Goal: Check status: Check status

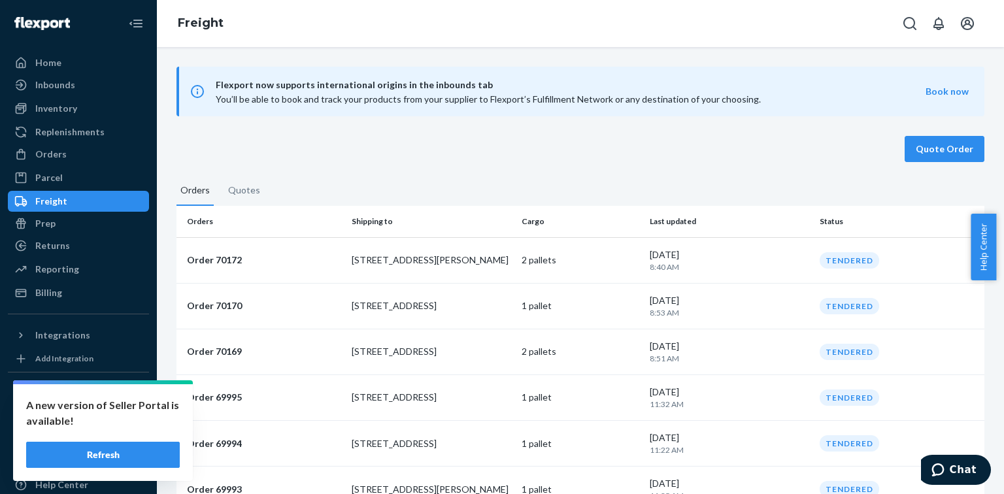
click at [90, 460] on button "Refresh" at bounding box center [103, 455] width 154 height 26
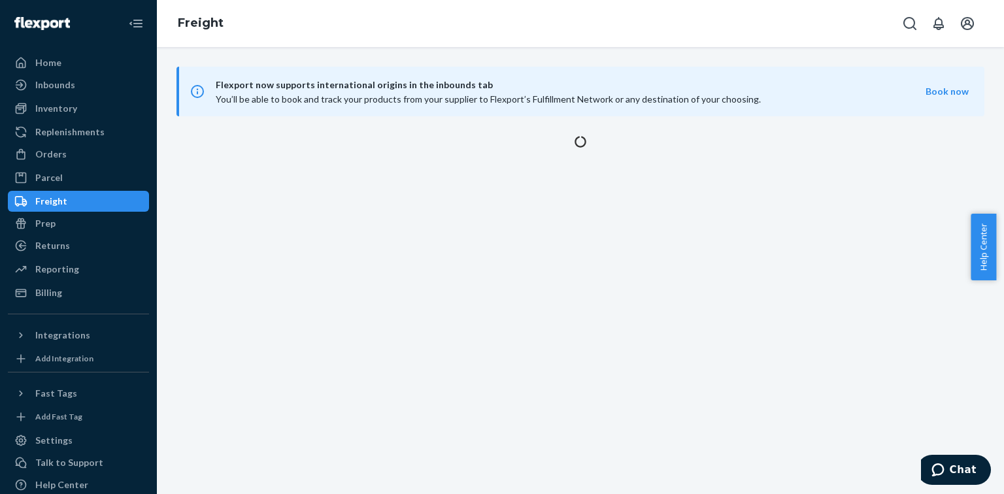
click at [51, 201] on div "Freight" at bounding box center [51, 201] width 32 height 13
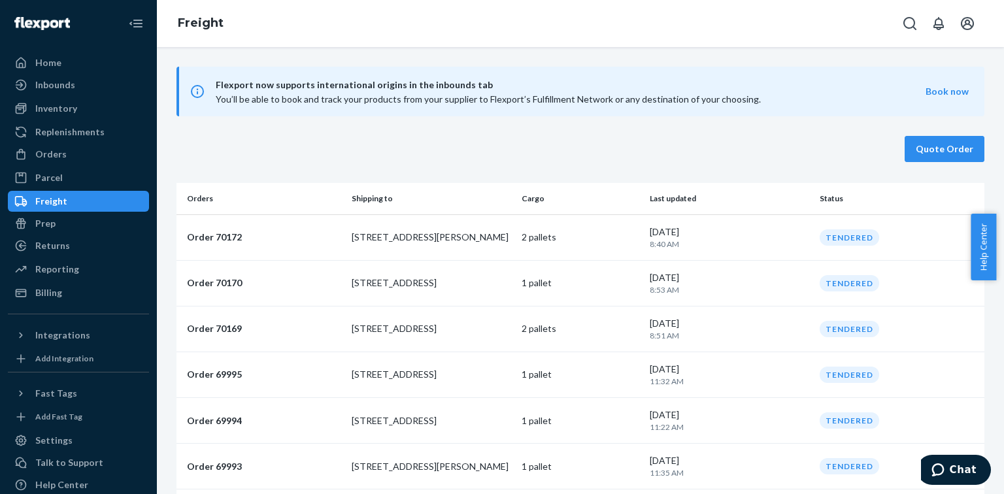
click at [48, 200] on div "Freight" at bounding box center [51, 201] width 32 height 13
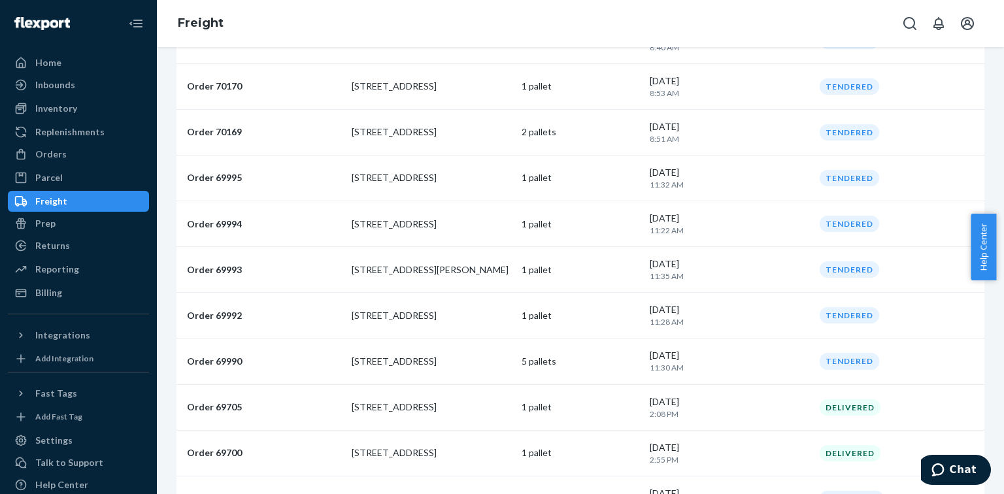
scroll to position [52, 0]
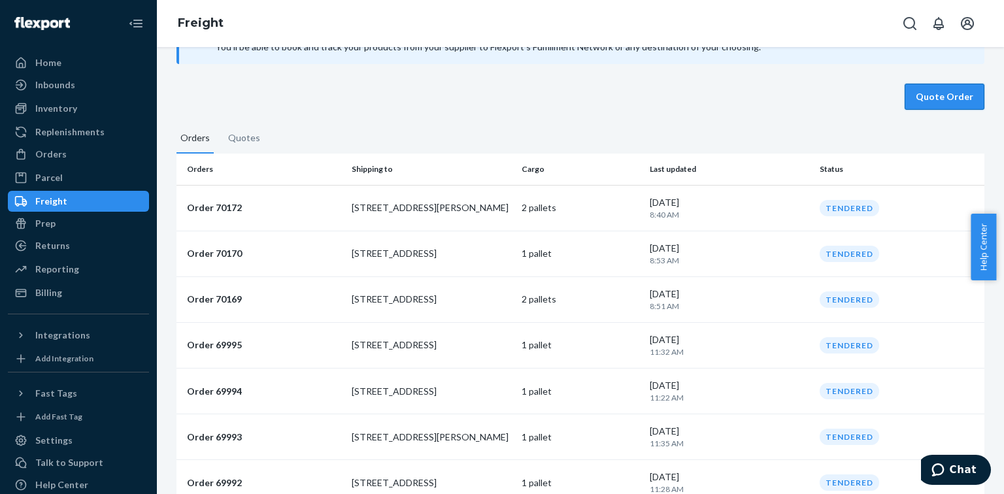
click at [936, 102] on button "Quote Order" at bounding box center [945, 97] width 80 height 26
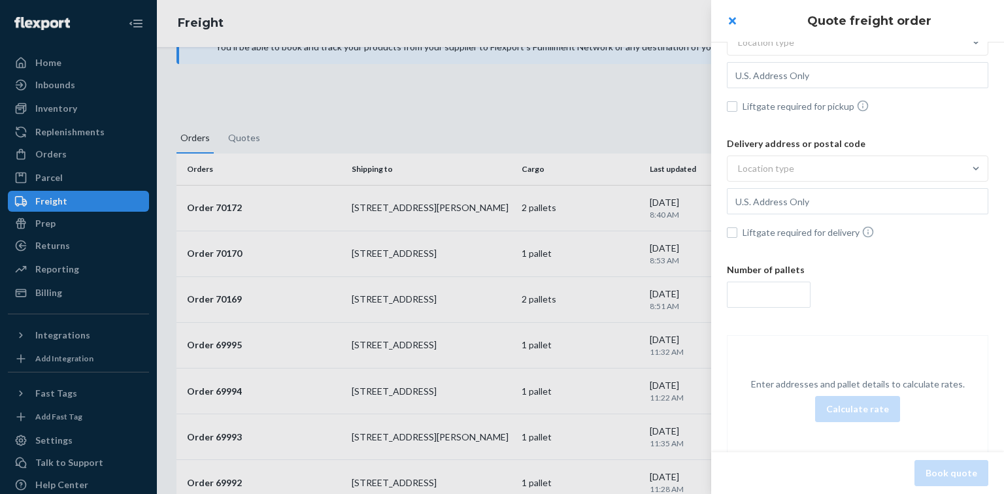
scroll to position [84, 0]
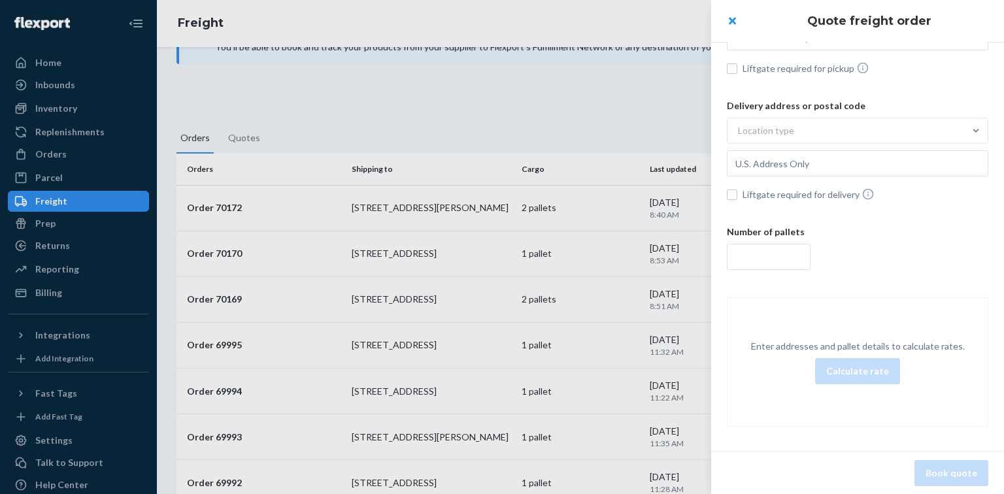
click at [537, 105] on div at bounding box center [502, 247] width 1004 height 494
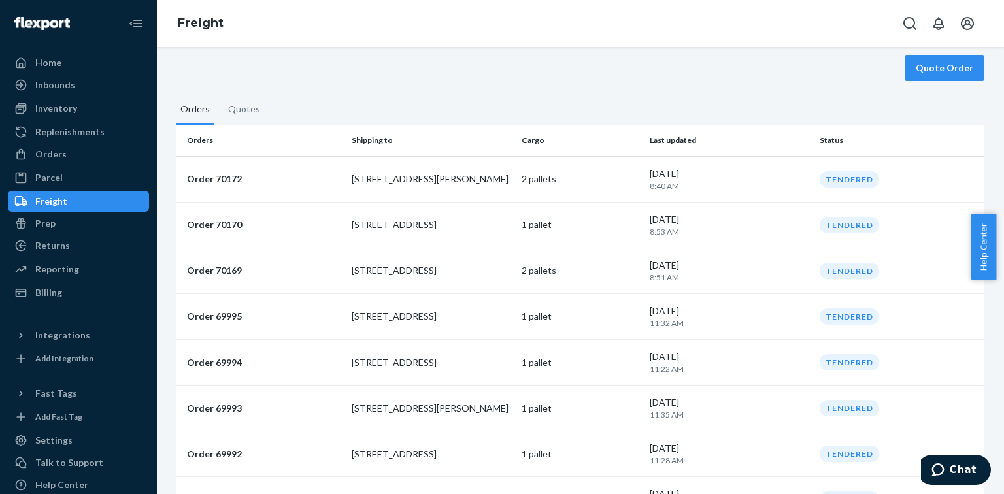
scroll to position [0, 0]
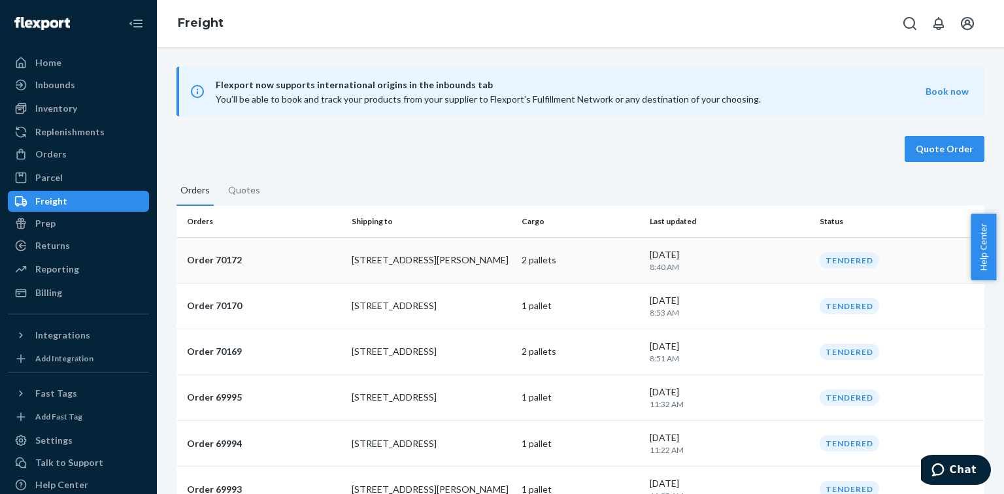
click at [764, 248] on div "[DATE] 8:40 AM" at bounding box center [730, 260] width 160 height 24
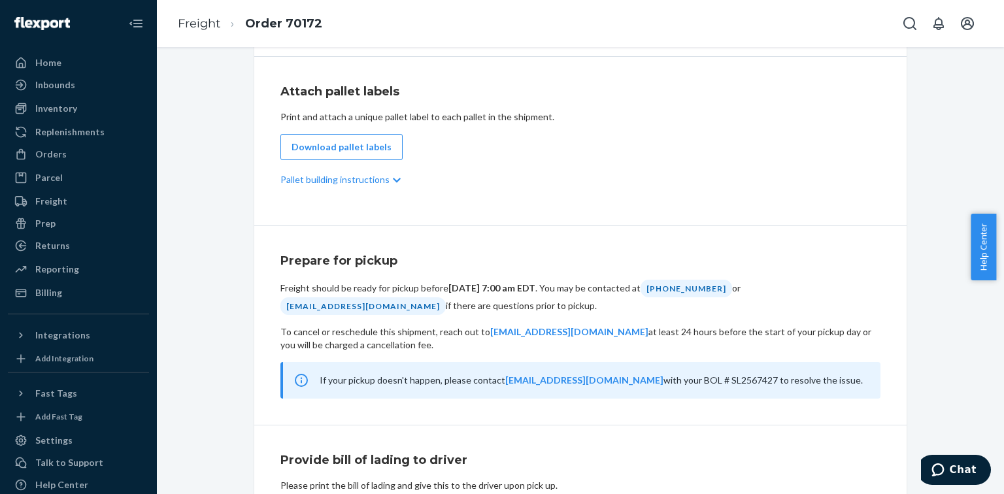
scroll to position [628, 0]
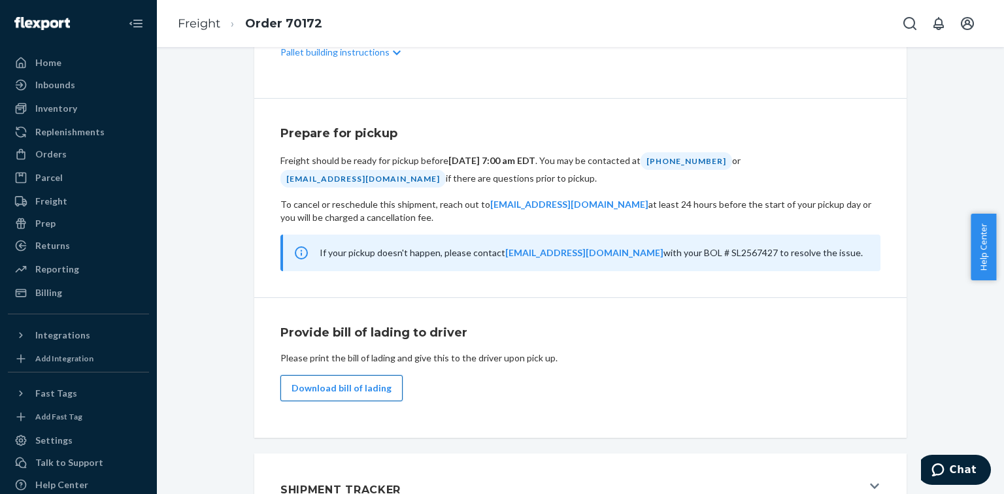
click at [340, 384] on button "Download bill of lading" at bounding box center [342, 388] width 122 height 26
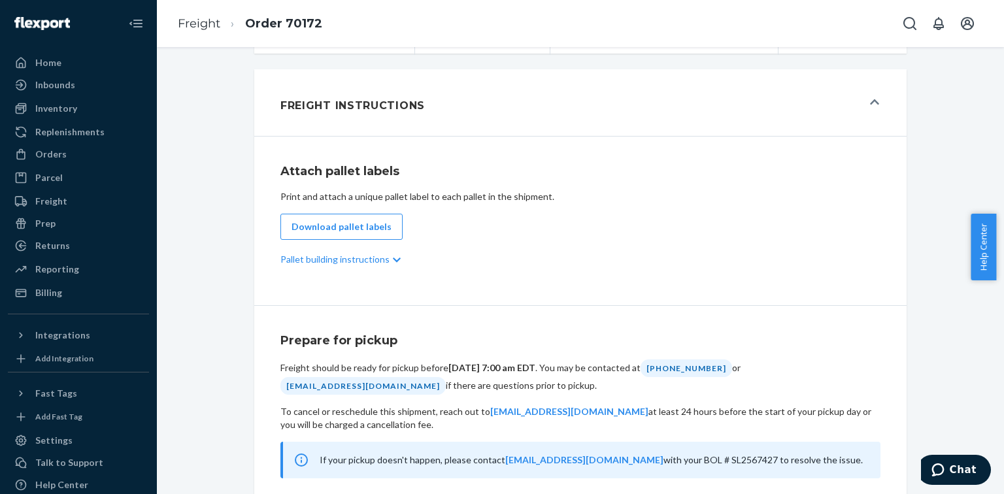
scroll to position [262, 0]
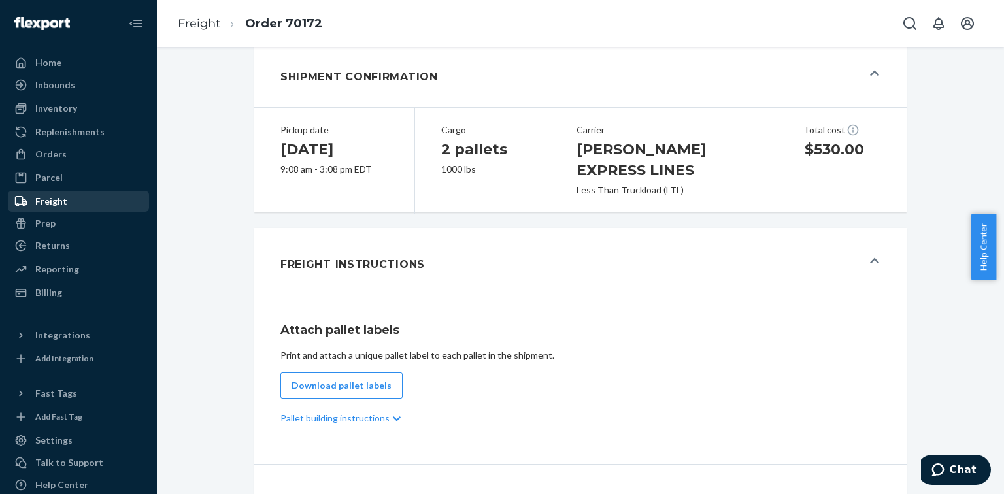
click at [69, 201] on div "Freight" at bounding box center [78, 201] width 139 height 18
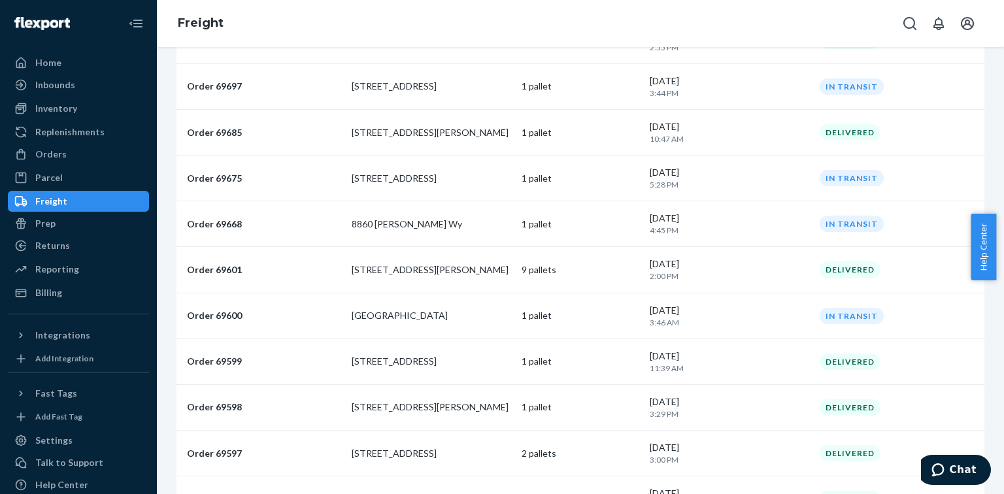
scroll to position [366, 0]
